Goal: Information Seeking & Learning: Learn about a topic

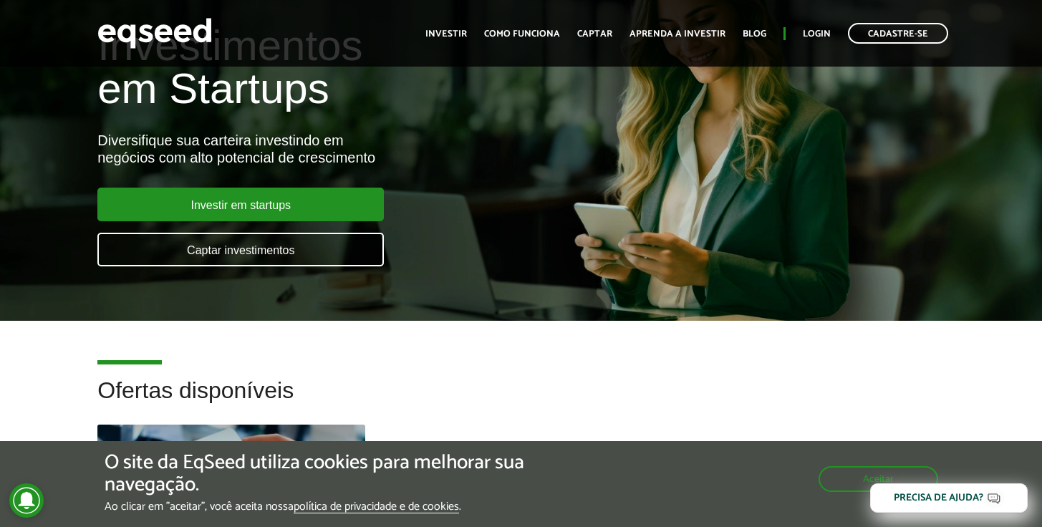
scroll to position [29, 0]
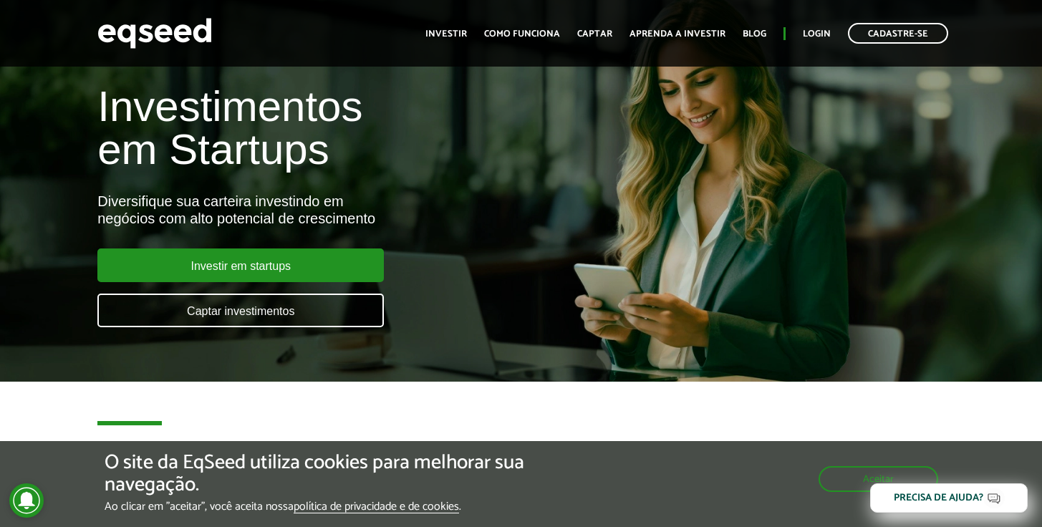
click at [287, 54] on header "Cadastre-se Toggle navigation Toggle navigation Início Investir Como funciona C…" at bounding box center [521, 33] width 1042 height 67
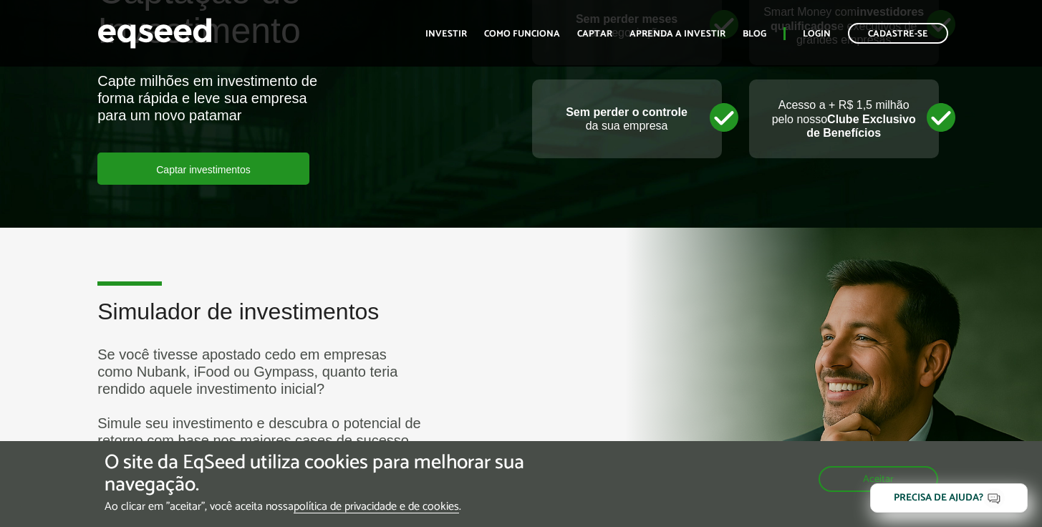
scroll to position [3306, 0]
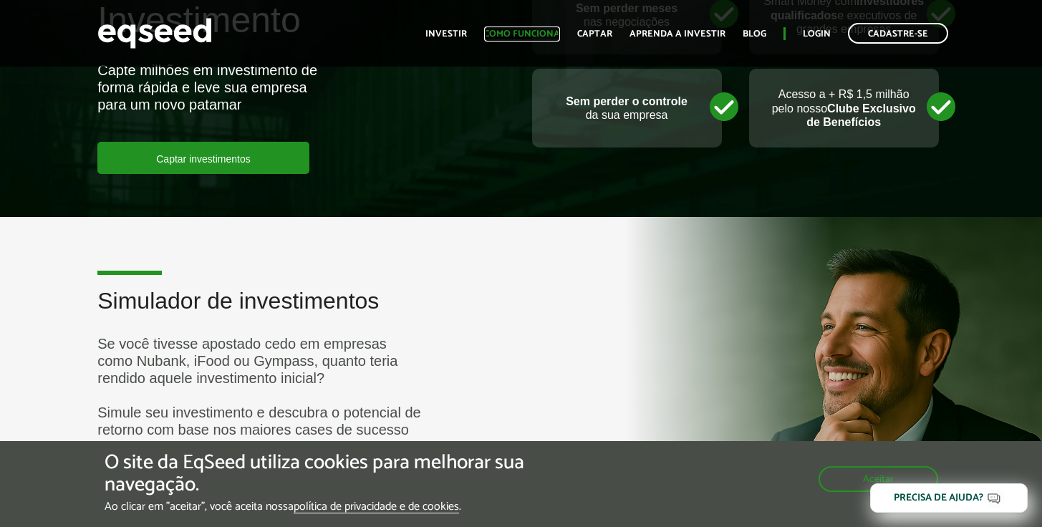
click at [544, 36] on link "Como funciona" at bounding box center [522, 33] width 76 height 9
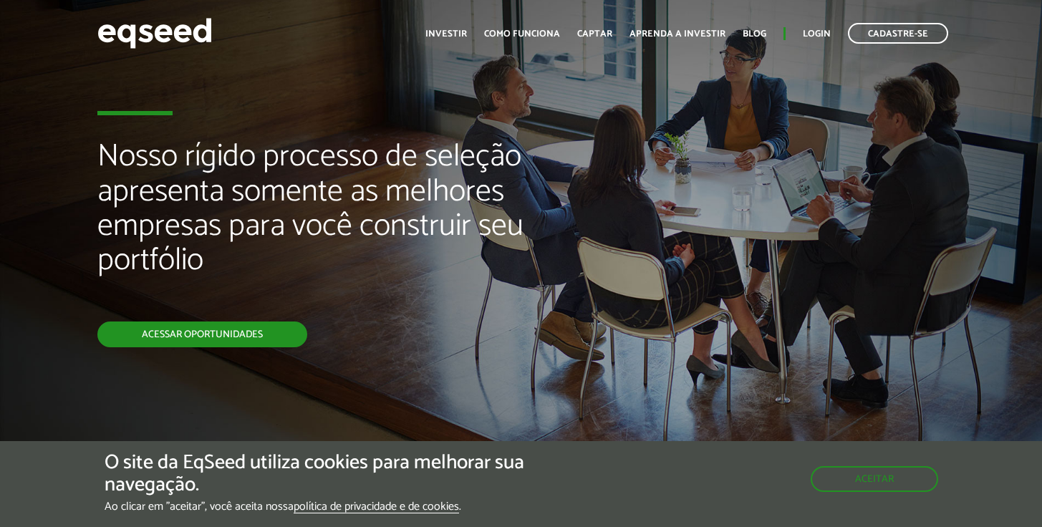
click at [278, 337] on link "Acessar oportunidades" at bounding box center [202, 335] width 210 height 26
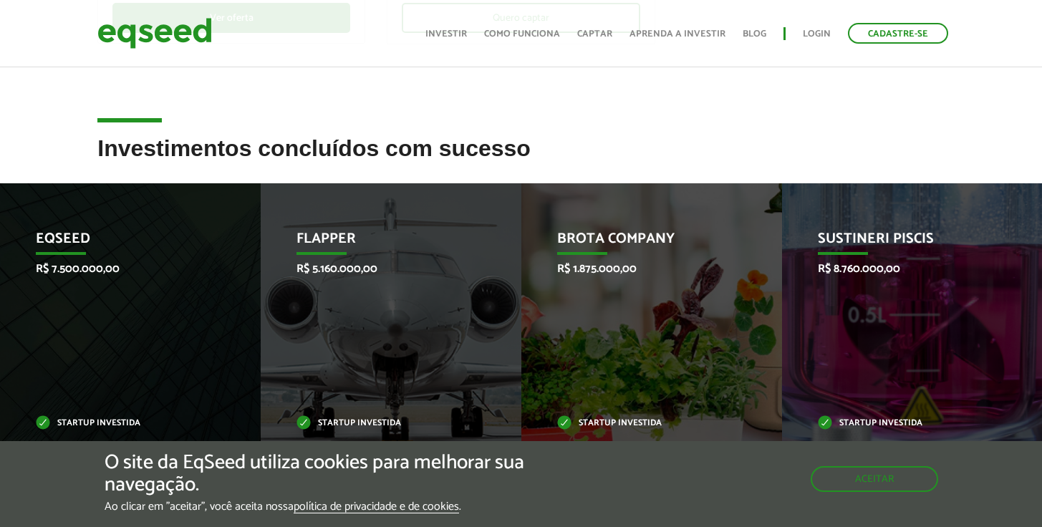
scroll to position [496, 0]
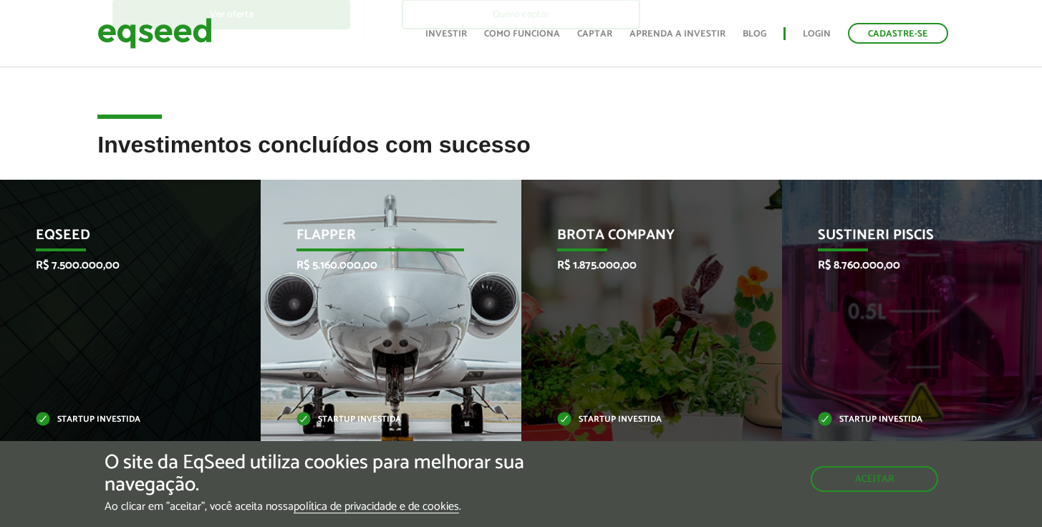
click at [380, 316] on div "Flapper R$ 5.160.000,00 Startup investida" at bounding box center [380, 326] width 239 height 292
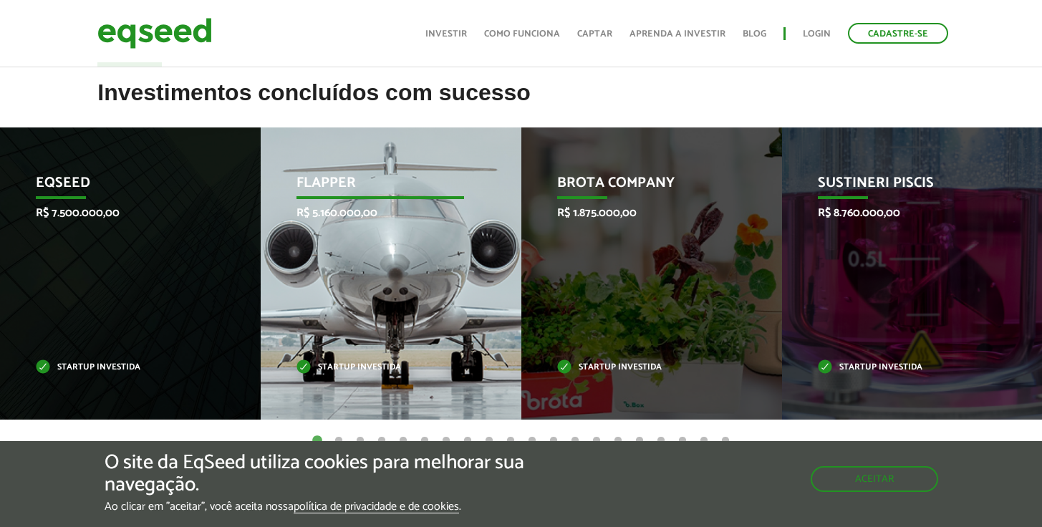
scroll to position [550, 0]
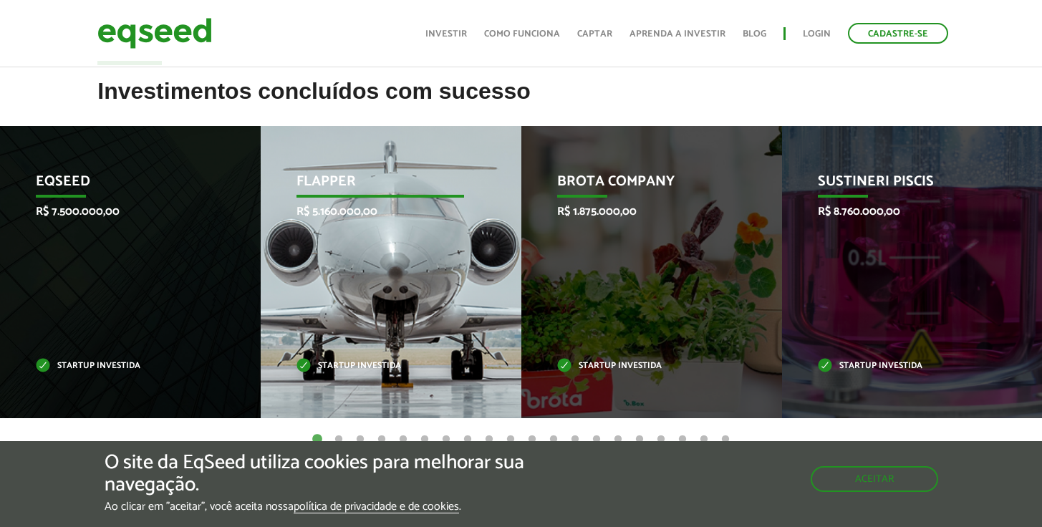
click at [426, 353] on div "Flapper R$ 5.160.000,00 Startup investida" at bounding box center [380, 272] width 239 height 292
click at [475, 319] on div "Flapper R$ 5.160.000,00 Startup investida" at bounding box center [380, 272] width 239 height 292
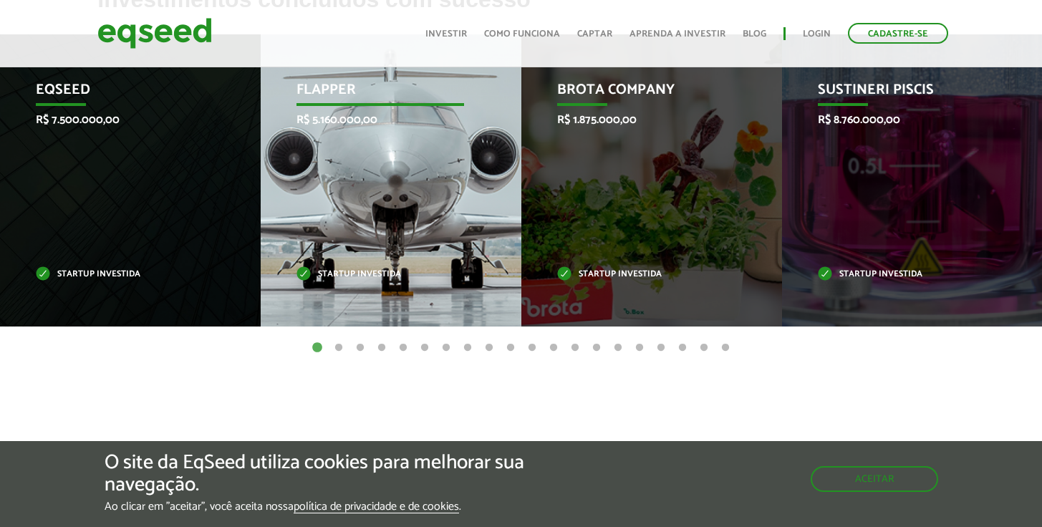
scroll to position [648, 0]
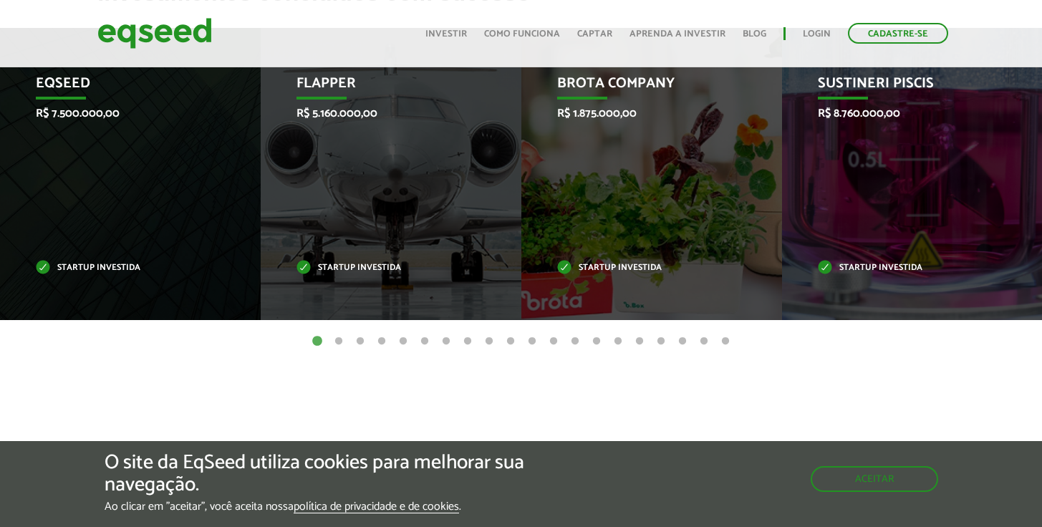
click at [335, 338] on button "2" at bounding box center [339, 342] width 14 height 14
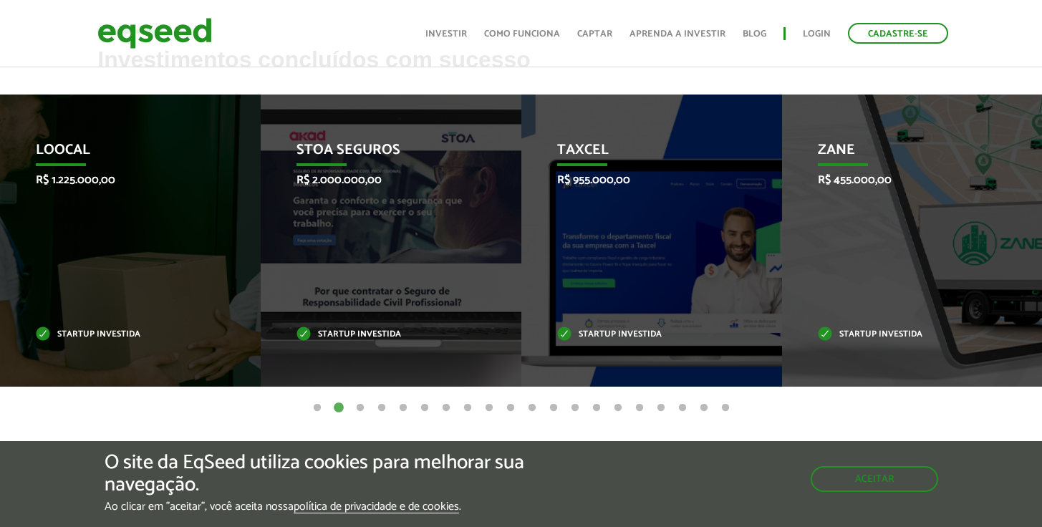
scroll to position [569, 0]
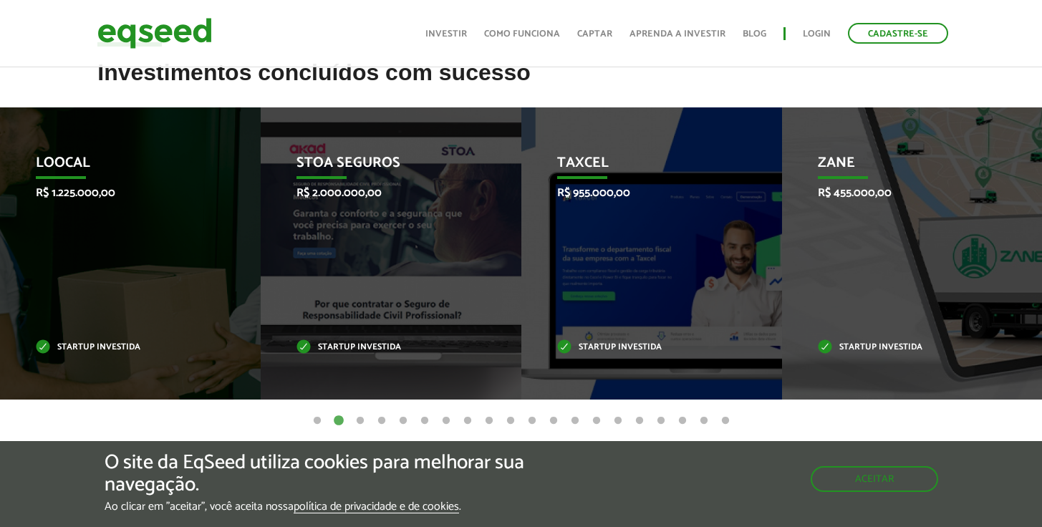
click at [360, 422] on button "3" at bounding box center [360, 421] width 14 height 14
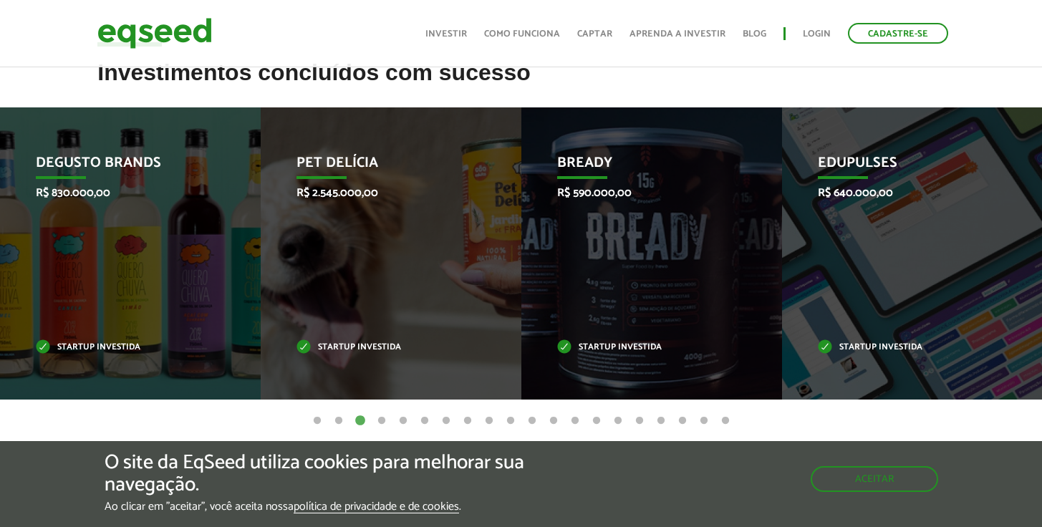
click at [362, 421] on button "3" at bounding box center [360, 421] width 14 height 14
click at [373, 419] on ul "1 2 3 4 5 6 7 8 9 10 11 12 13 14 15 16 17 18 19 20" at bounding box center [521, 421] width 1042 height 16
click at [383, 417] on button "4" at bounding box center [382, 421] width 14 height 14
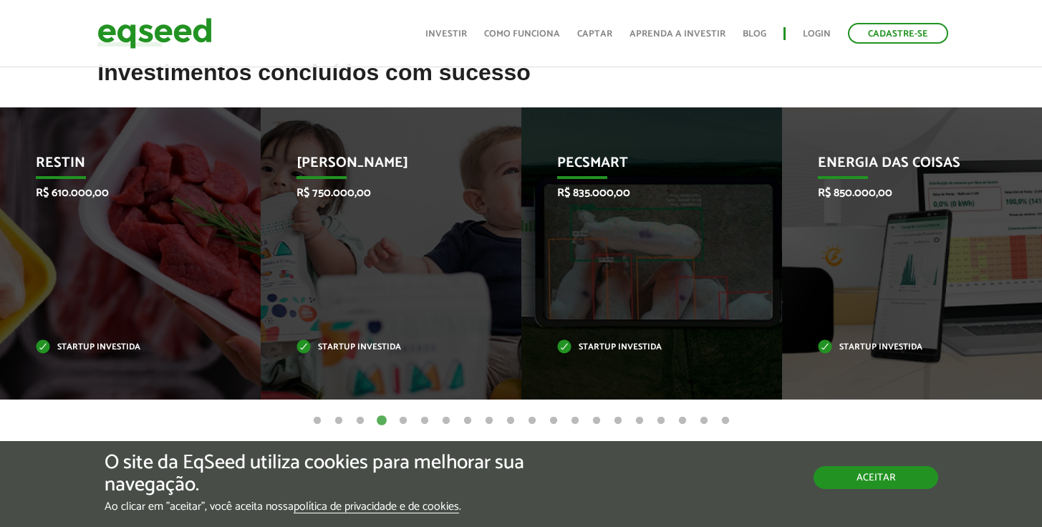
click at [871, 481] on button "Aceitar" at bounding box center [876, 477] width 125 height 23
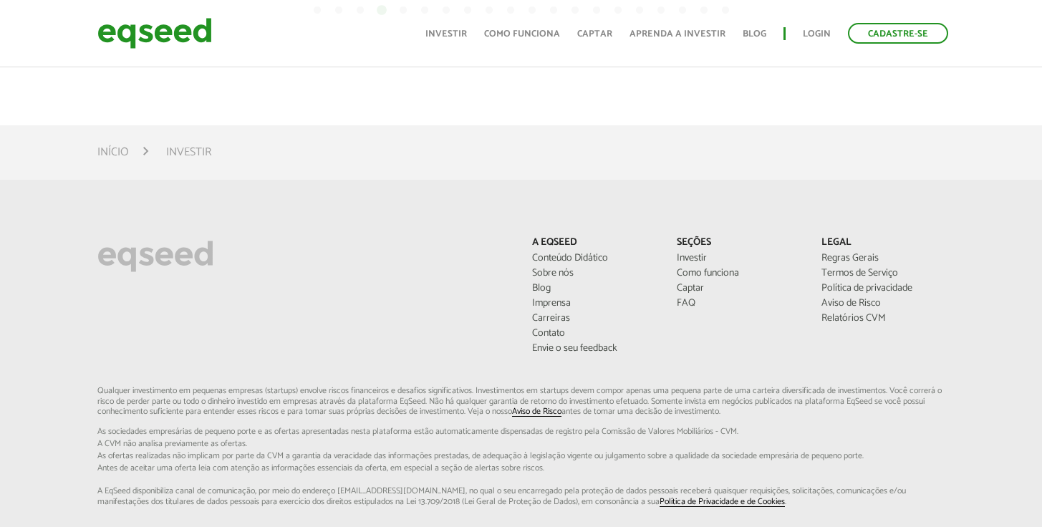
scroll to position [1132, 0]
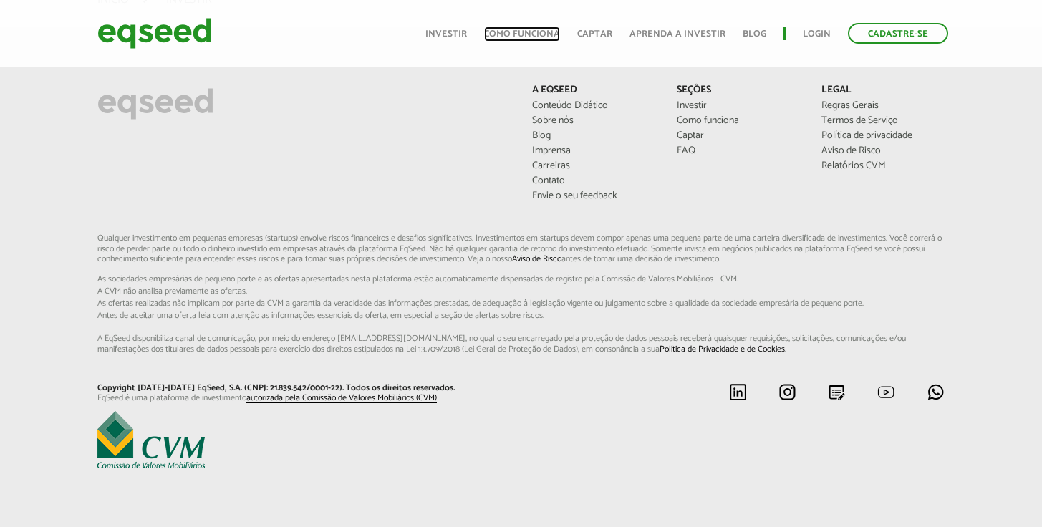
click at [549, 30] on link "Como funciona" at bounding box center [522, 33] width 76 height 9
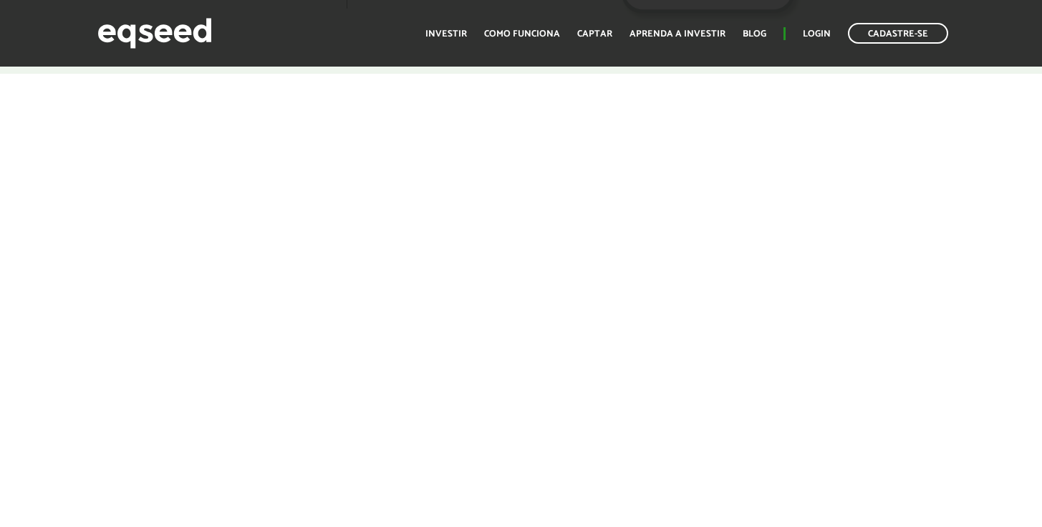
scroll to position [2238, 0]
